Goal: Information Seeking & Learning: Learn about a topic

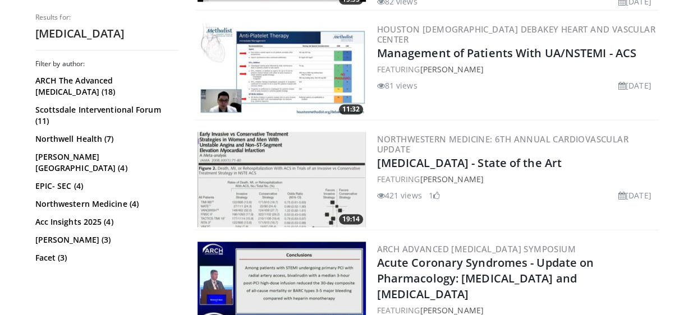
scroll to position [556, 0]
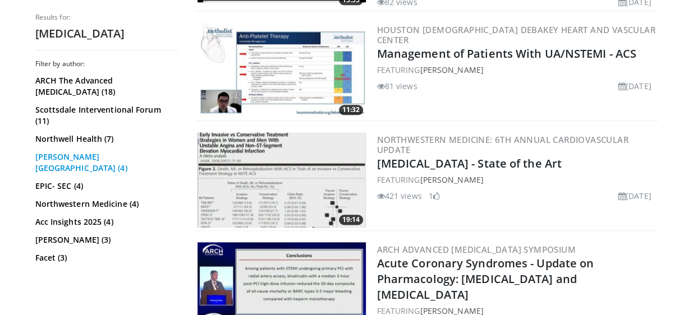
click at [94, 152] on link "Sripal Bangalore (4)" at bounding box center [105, 163] width 140 height 22
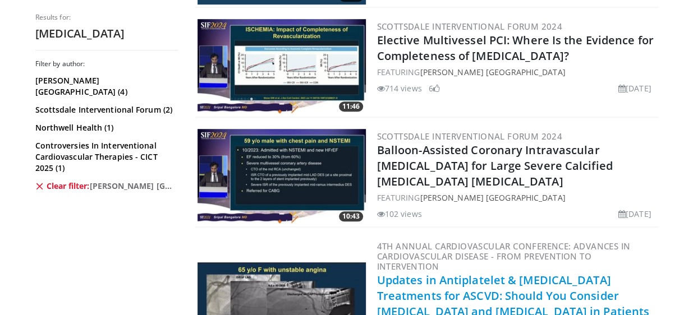
scroll to position [232, 0]
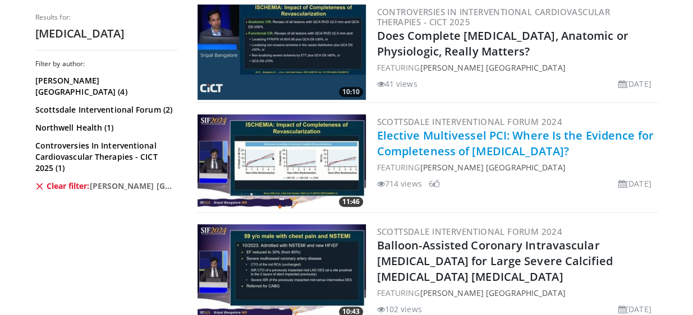
click at [470, 144] on link "Elective Multivessel PCI: Where Is the Evidence for Completeness of [MEDICAL_DA…" at bounding box center [515, 143] width 277 height 31
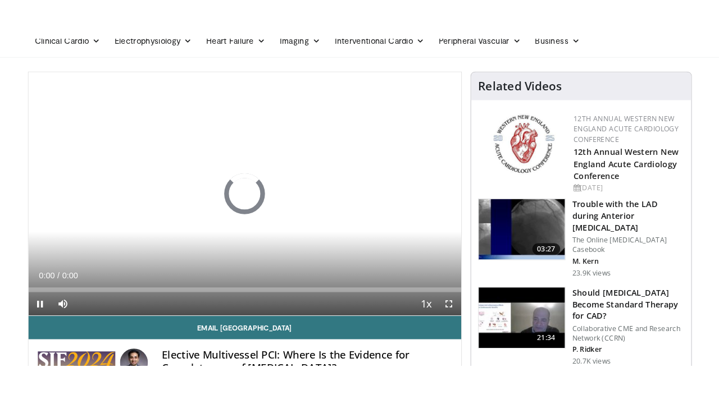
scroll to position [55, 0]
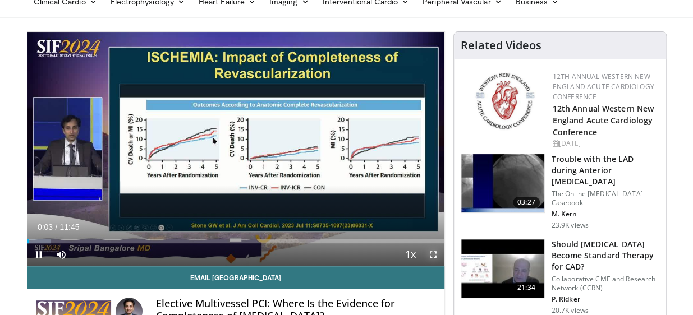
click at [433, 255] on span "Video Player" at bounding box center [433, 255] width 22 height 22
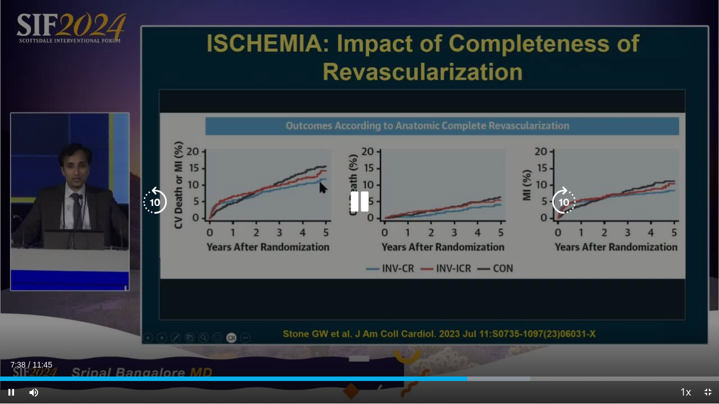
click at [358, 192] on icon "Video Player" at bounding box center [359, 201] width 31 height 31
